Goal: Task Accomplishment & Management: Complete application form

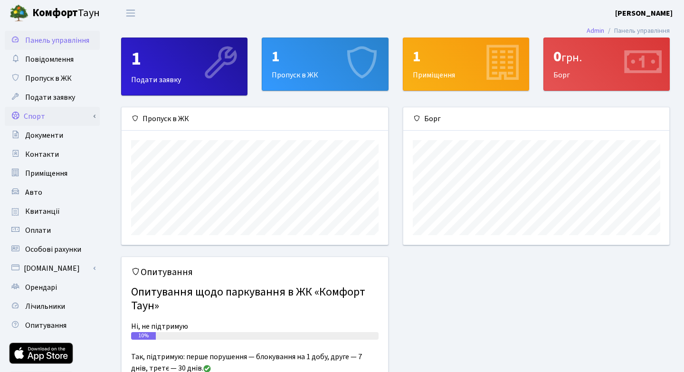
scroll to position [137, 266]
click at [46, 77] on span "Пропуск в ЖК" at bounding box center [48, 78] width 47 height 10
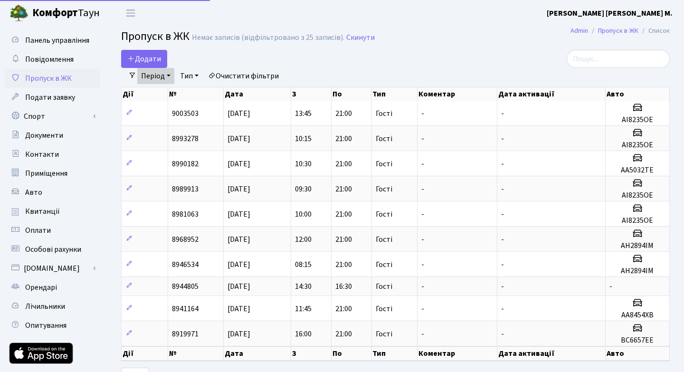
select select "25"
click at [170, 74] on link "Період" at bounding box center [155, 76] width 37 height 16
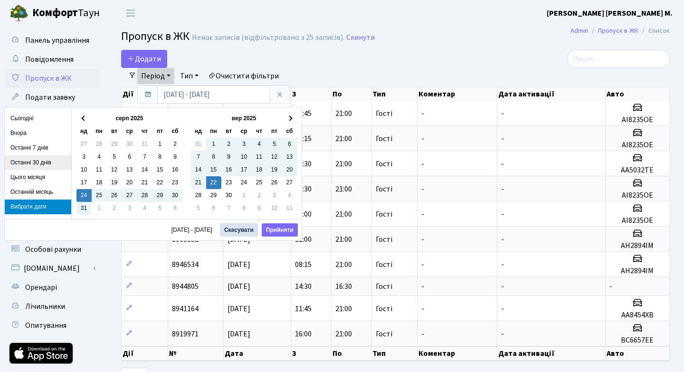
click at [37, 161] on li "Останні 30 днів" at bounding box center [38, 162] width 67 height 15
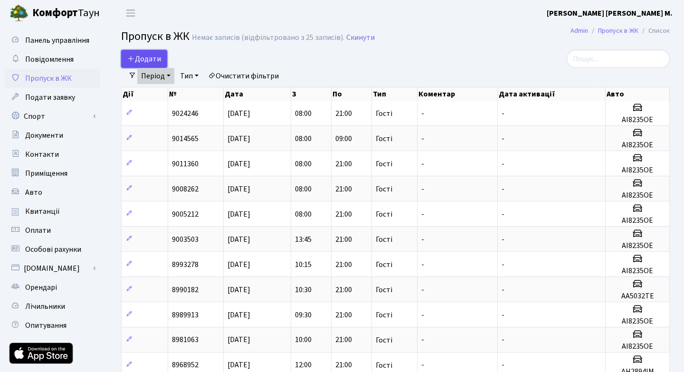
click at [146, 56] on span "Додати" at bounding box center [144, 59] width 34 height 10
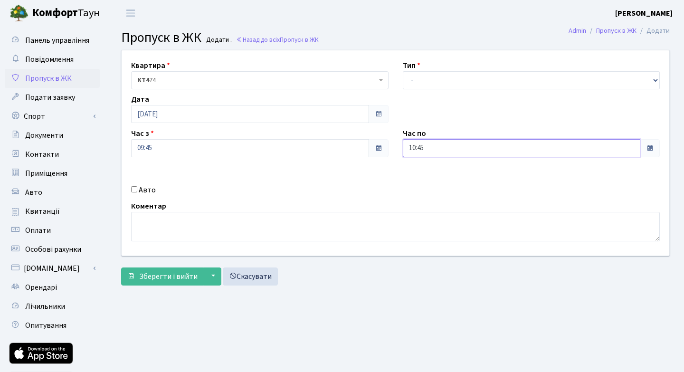
click at [568, 147] on input "10:45" at bounding box center [522, 148] width 238 height 18
click at [428, 180] on icon at bounding box center [429, 181] width 26 height 26
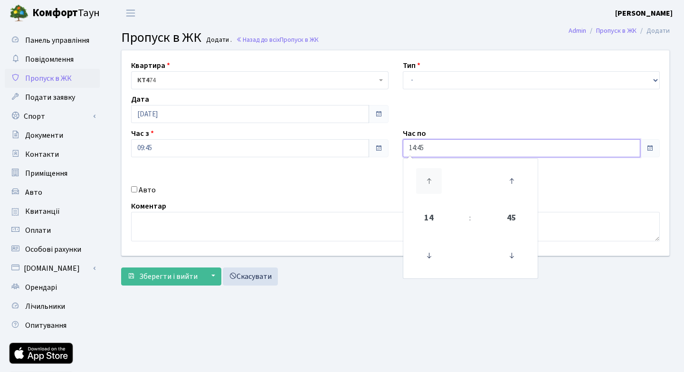
click at [428, 180] on icon at bounding box center [429, 181] width 26 height 26
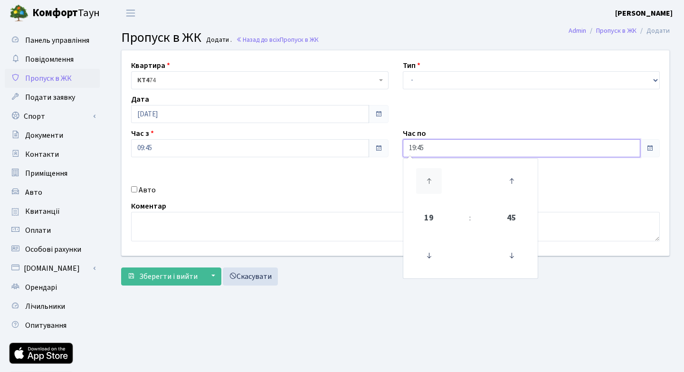
click at [428, 180] on icon at bounding box center [429, 181] width 26 height 26
click at [512, 253] on icon at bounding box center [512, 256] width 26 height 26
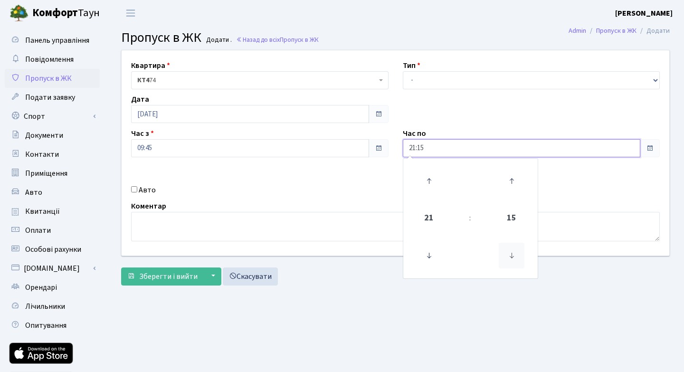
type input "21:00"
click at [591, 175] on div "Квартира <b>КТ4</b>&nbsp;&nbsp;&nbsp;74 КТ4 74 Тип - Доставка Таксі Гості Серві…" at bounding box center [396, 152] width 562 height 205
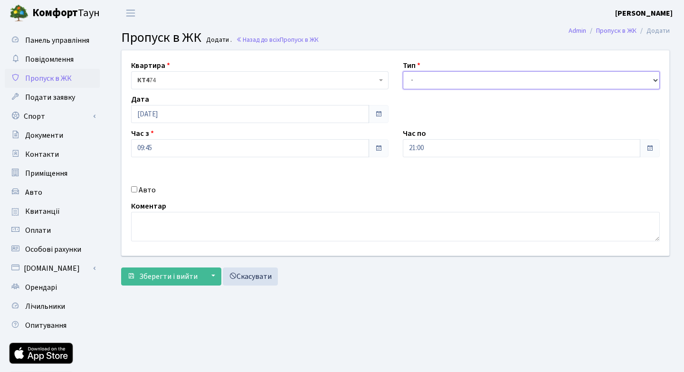
click at [654, 77] on select "- Доставка Таксі Гості Сервіс" at bounding box center [532, 80] width 258 height 18
select select "3"
click at [133, 189] on input "Авто" at bounding box center [134, 189] width 6 height 6
checkbox input "true"
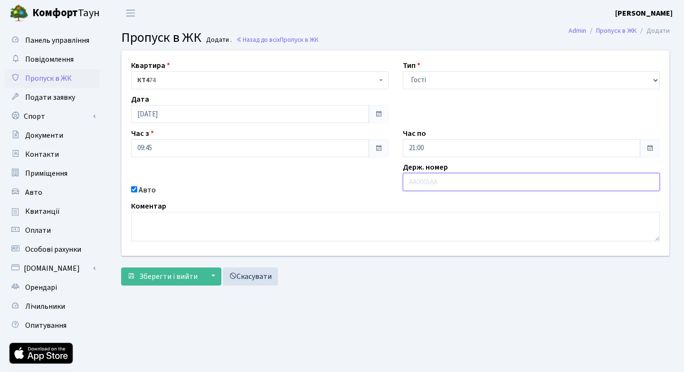
type input "R"
type input "KA8079IP"
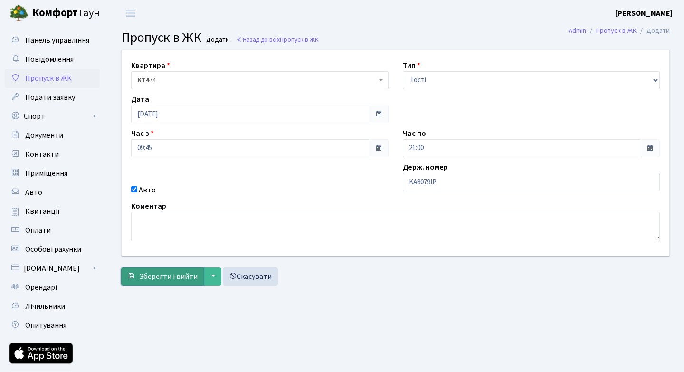
click at [170, 274] on span "Зберегти і вийти" at bounding box center [168, 276] width 58 height 10
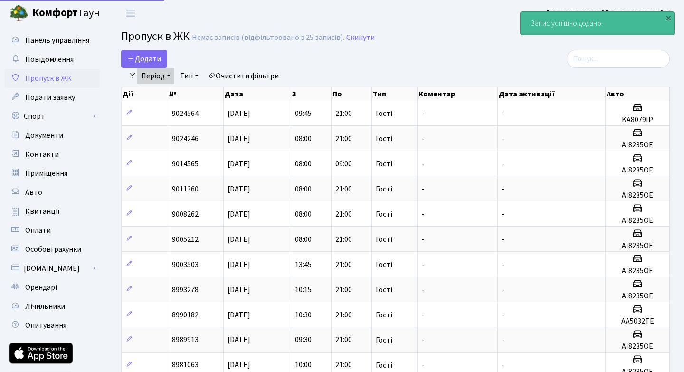
select select "25"
